Goal: Obtain resource: Download file/media

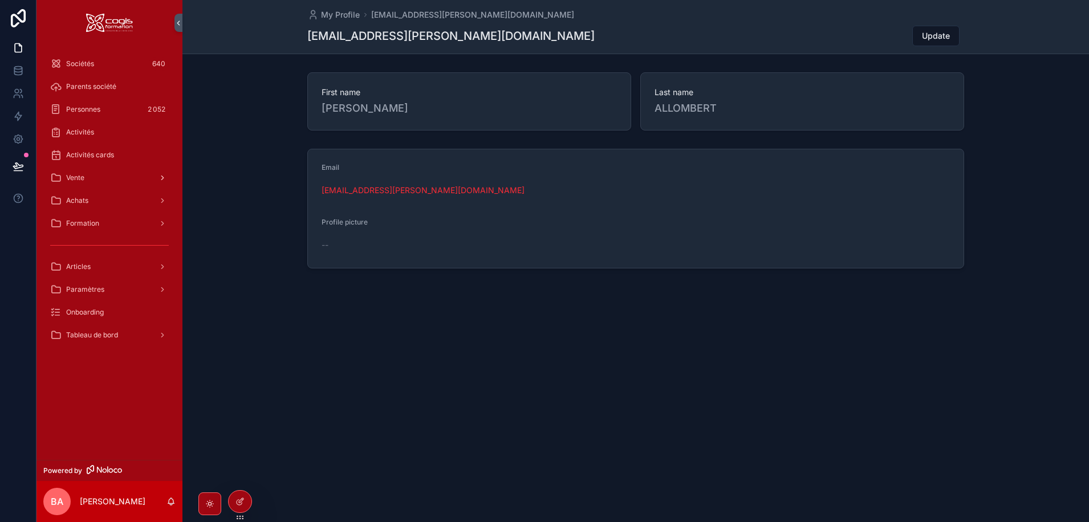
click at [67, 175] on span "Vente" at bounding box center [75, 177] width 18 height 9
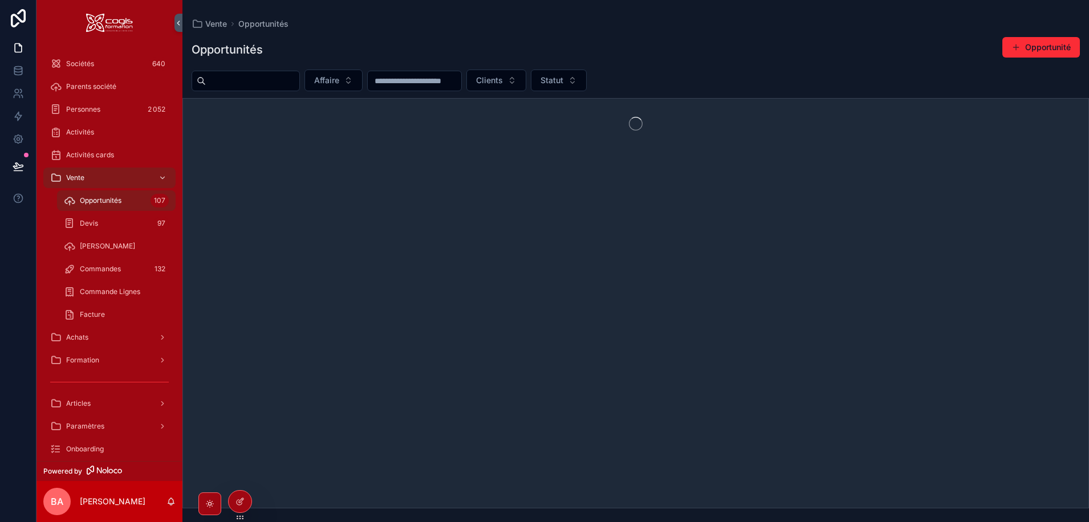
click at [87, 197] on span "Opportunités" at bounding box center [101, 200] width 42 height 9
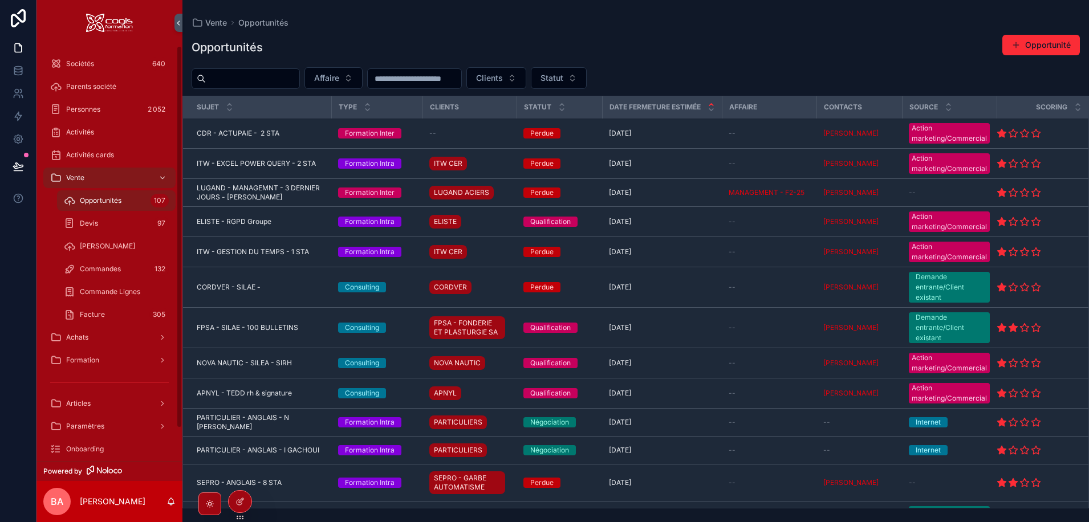
click at [70, 63] on span "Sociétés" at bounding box center [80, 63] width 28 height 9
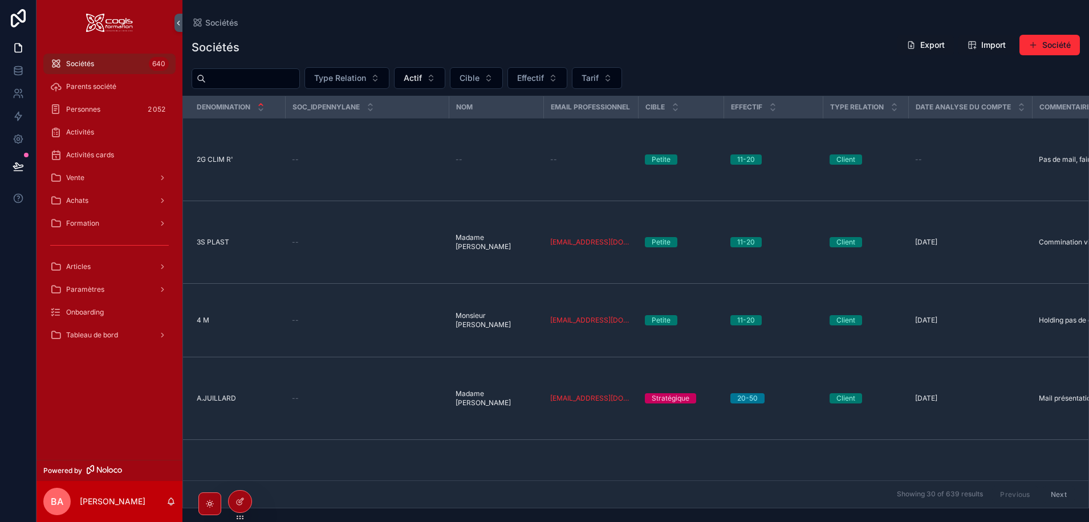
click at [337, 25] on div "Sociétés" at bounding box center [636, 22] width 888 height 9
click at [75, 112] on span "Personnes" at bounding box center [83, 109] width 34 height 9
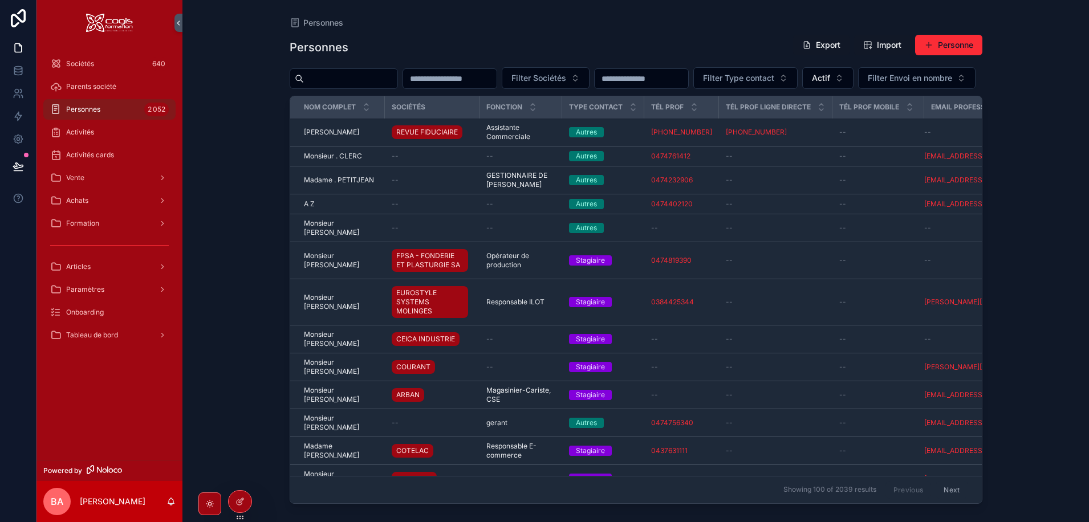
click at [88, 63] on span "Sociétés" at bounding box center [80, 63] width 28 height 9
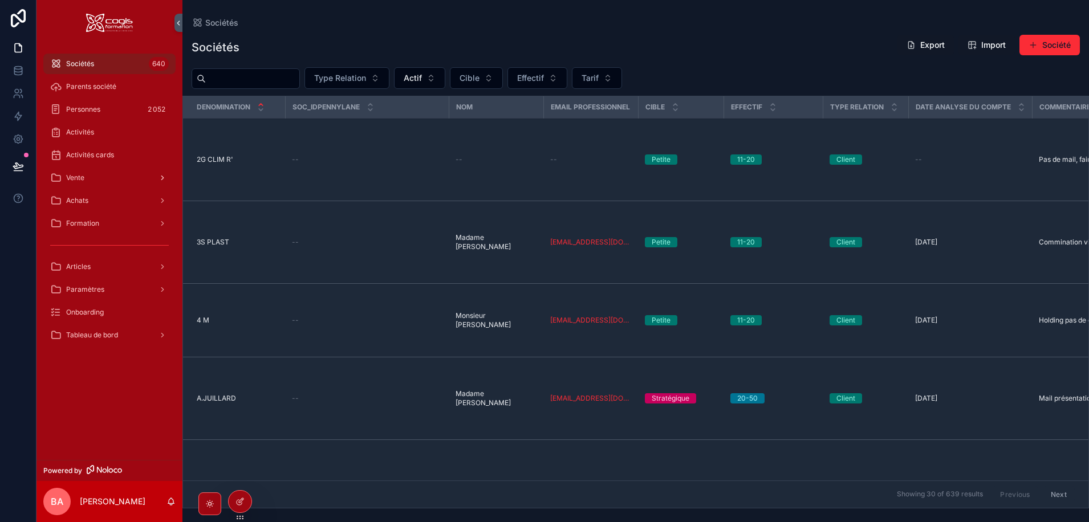
click at [78, 177] on span "Vente" at bounding box center [75, 177] width 18 height 9
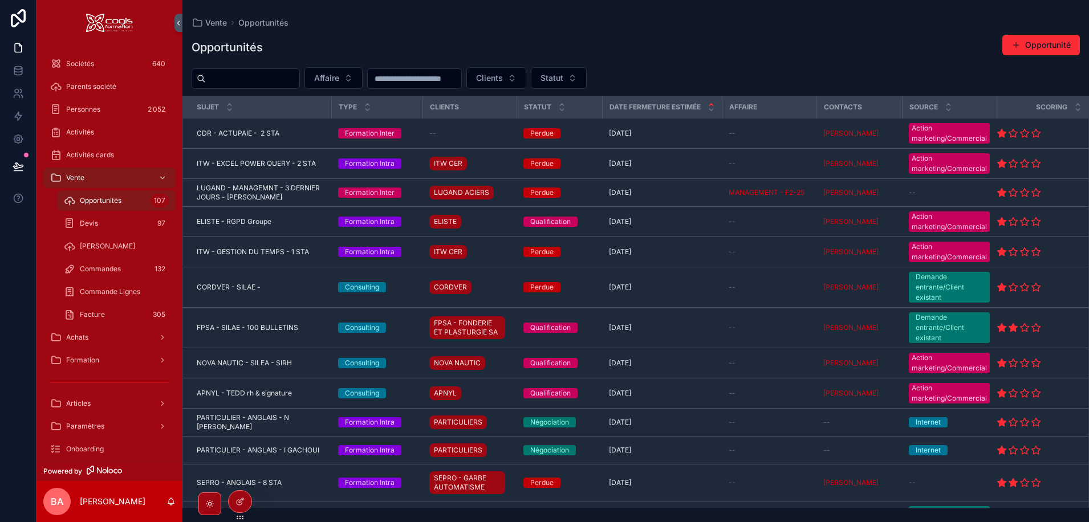
click at [90, 221] on span "Devis" at bounding box center [89, 223] width 18 height 9
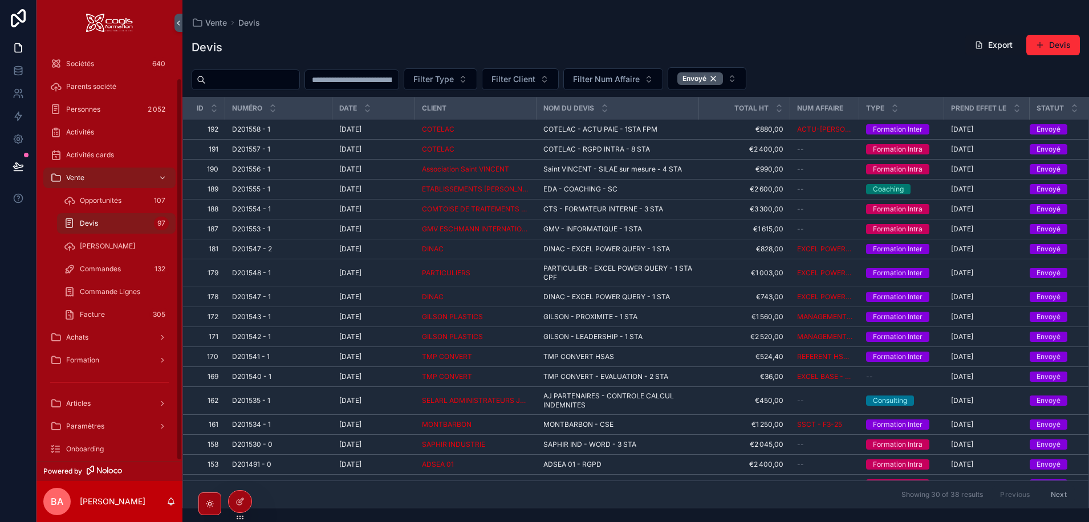
scroll to position [36, 0]
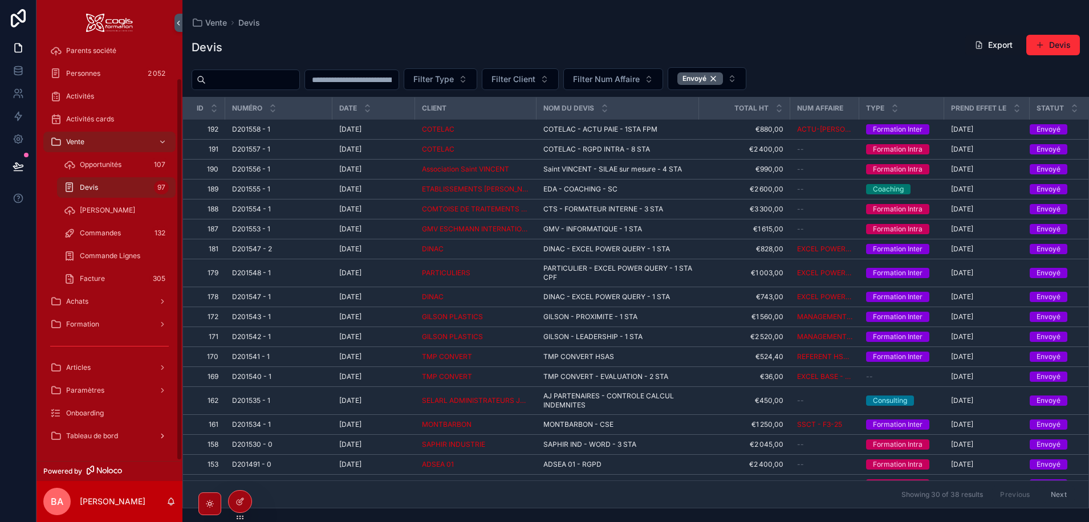
click at [91, 438] on span "Tableau de bord" at bounding box center [92, 436] width 52 height 9
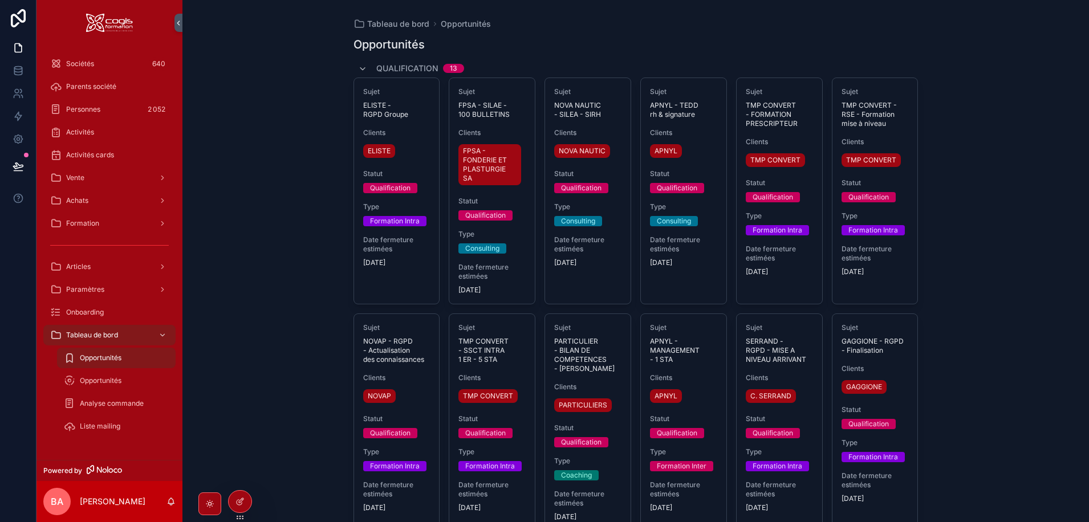
click at [121, 401] on span "Analyse commande" at bounding box center [112, 403] width 64 height 9
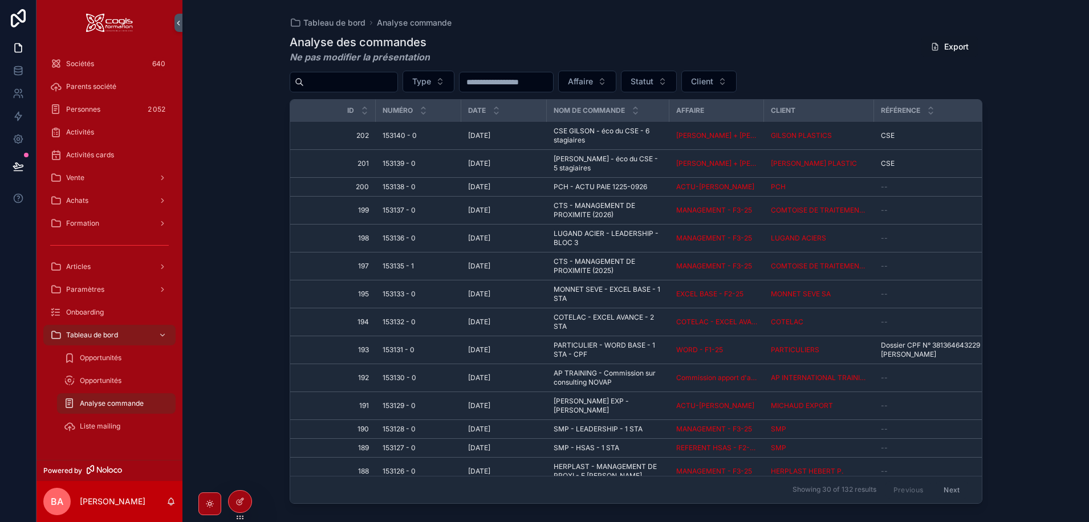
click at [944, 44] on button "Export" at bounding box center [949, 46] width 56 height 21
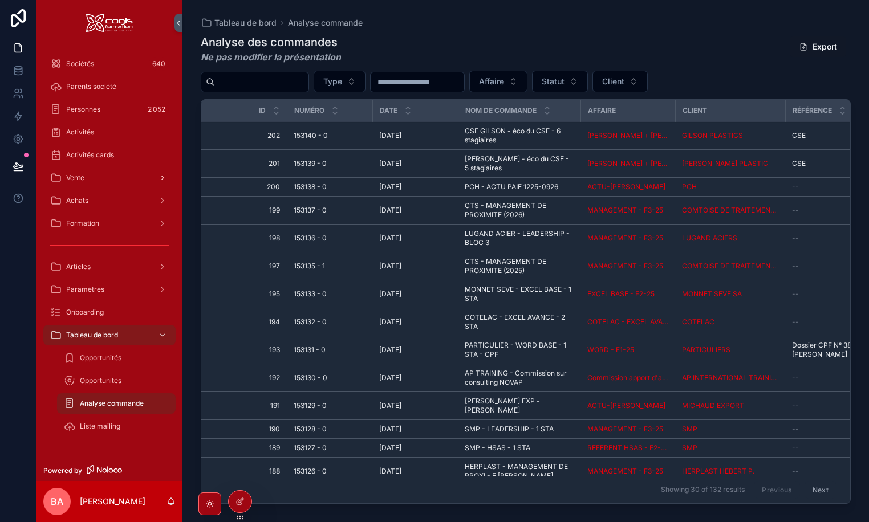
click at [74, 174] on span "Vente" at bounding box center [75, 177] width 18 height 9
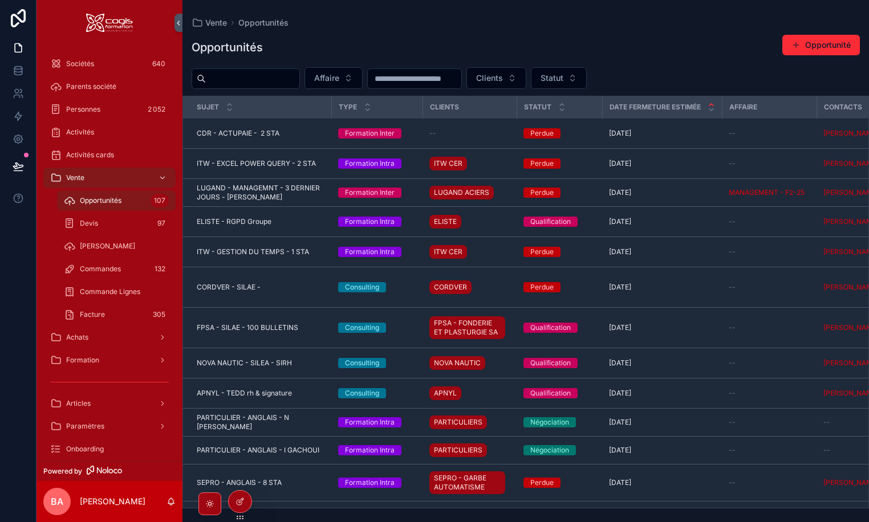
click at [86, 225] on span "Devis" at bounding box center [89, 223] width 18 height 9
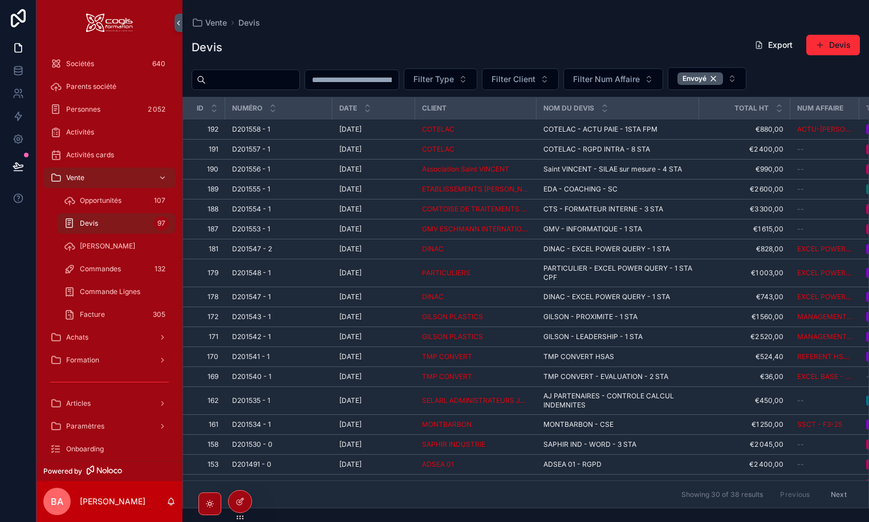
click at [775, 42] on button "Export" at bounding box center [773, 45] width 56 height 21
